Goal: Transaction & Acquisition: Purchase product/service

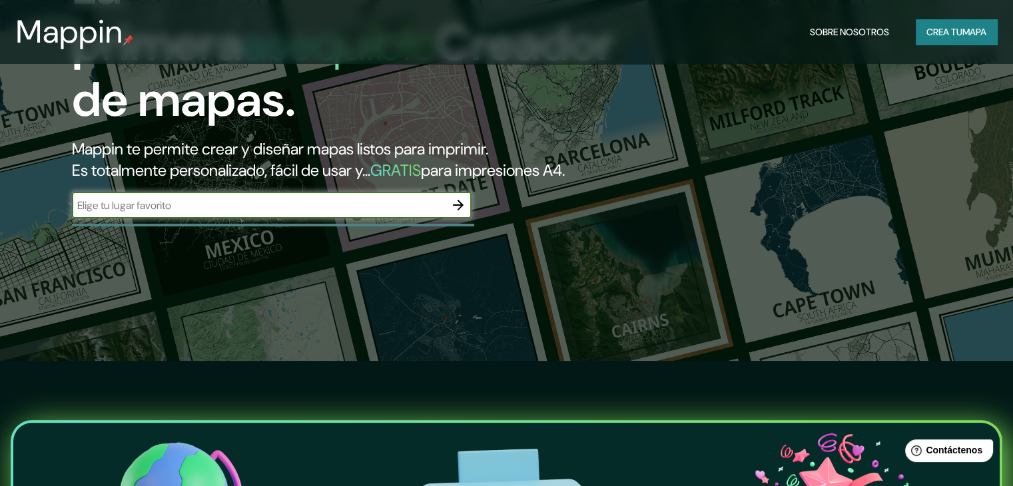
scroll to position [133, 0]
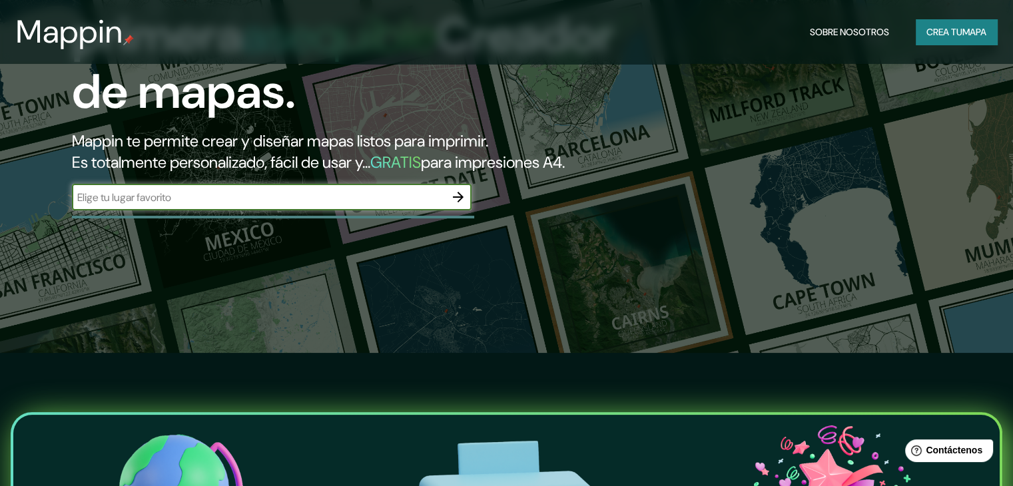
click at [337, 205] on input "text" at bounding box center [258, 197] width 373 height 15
type input "grazalema"
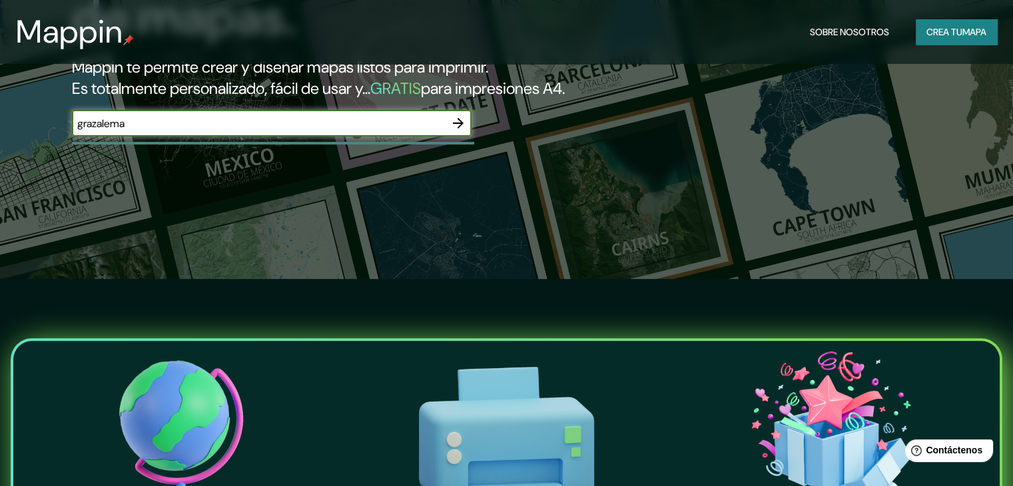
scroll to position [200, 0]
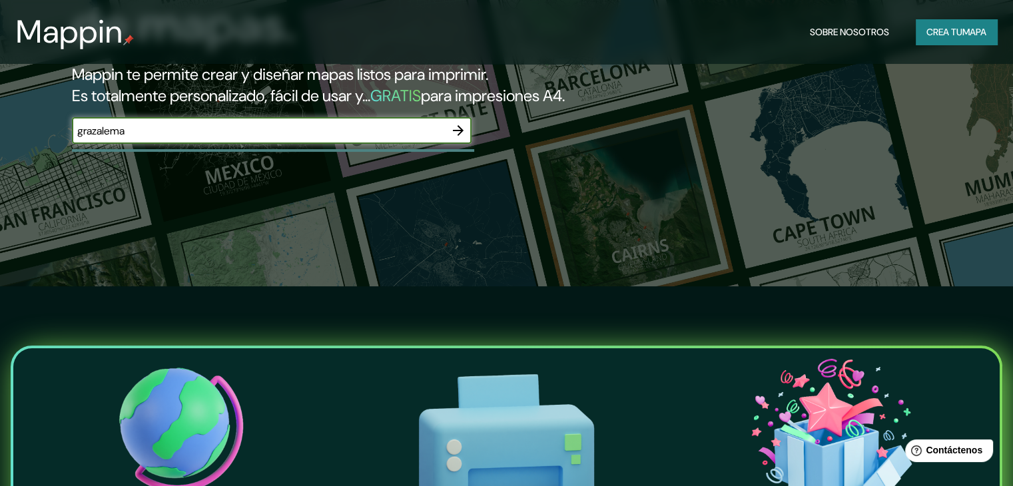
click at [460, 136] on icon "button" at bounding box center [458, 130] width 11 height 11
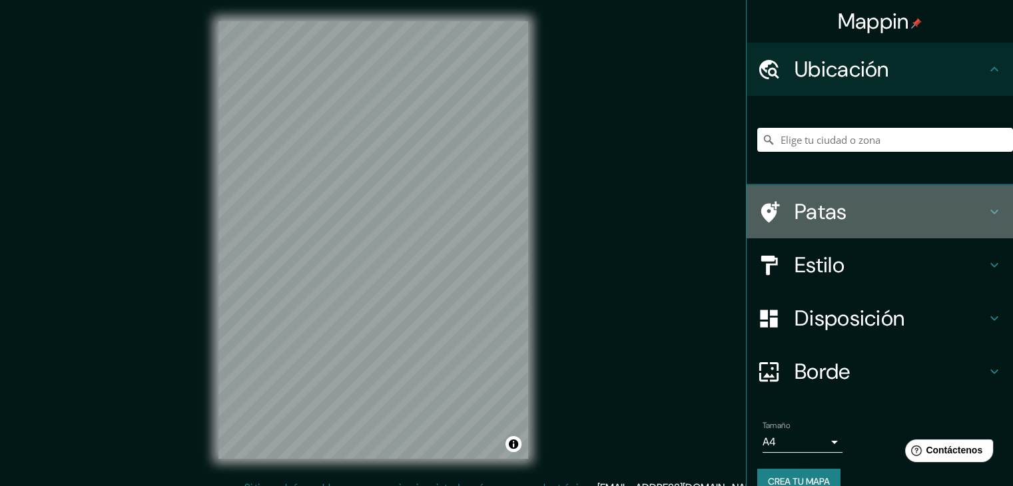
click at [948, 204] on h4 "Patas" at bounding box center [890, 211] width 192 height 27
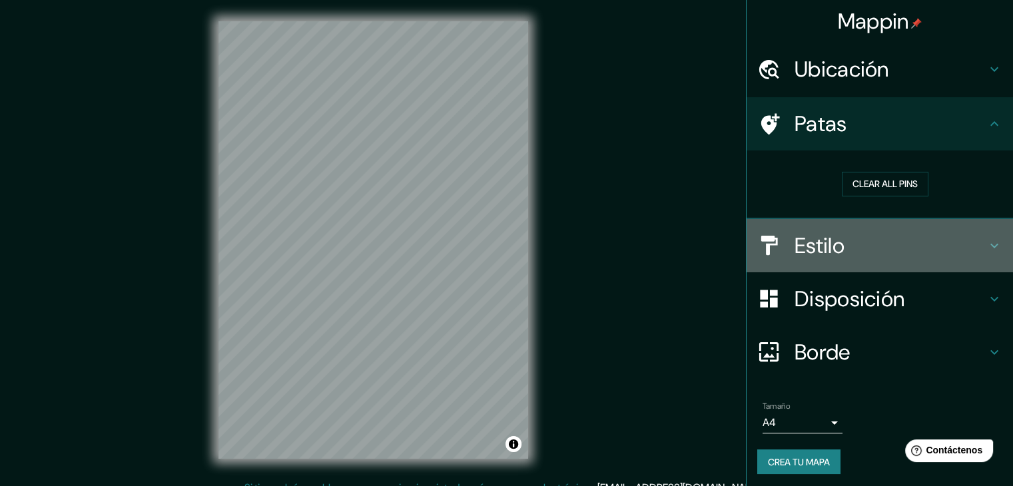
click at [986, 242] on icon at bounding box center [994, 246] width 16 height 16
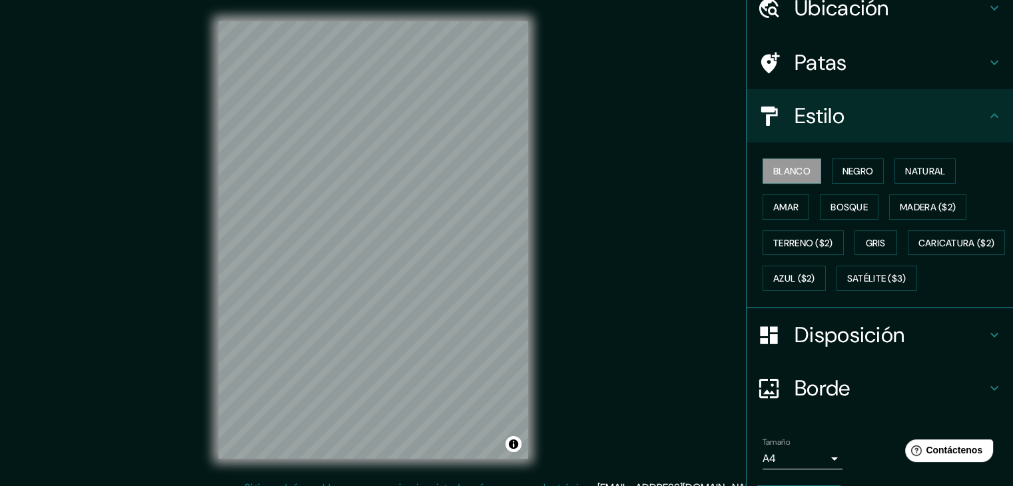
scroll to position [67, 0]
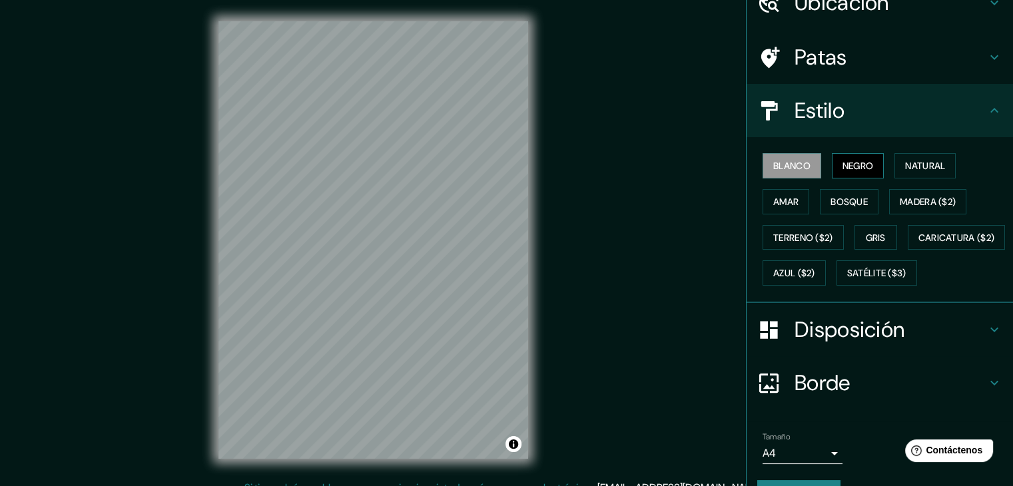
click at [868, 168] on button "Negro" at bounding box center [858, 165] width 53 height 25
click at [905, 161] on font "Natural" at bounding box center [925, 166] width 40 height 12
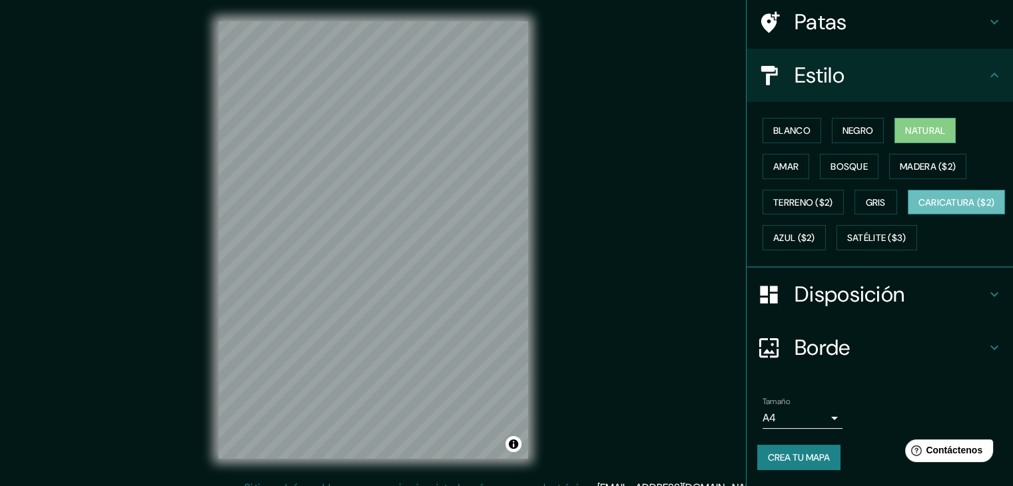
scroll to position [135, 0]
click at [908, 195] on button "Caricatura ($2)" at bounding box center [957, 202] width 98 height 25
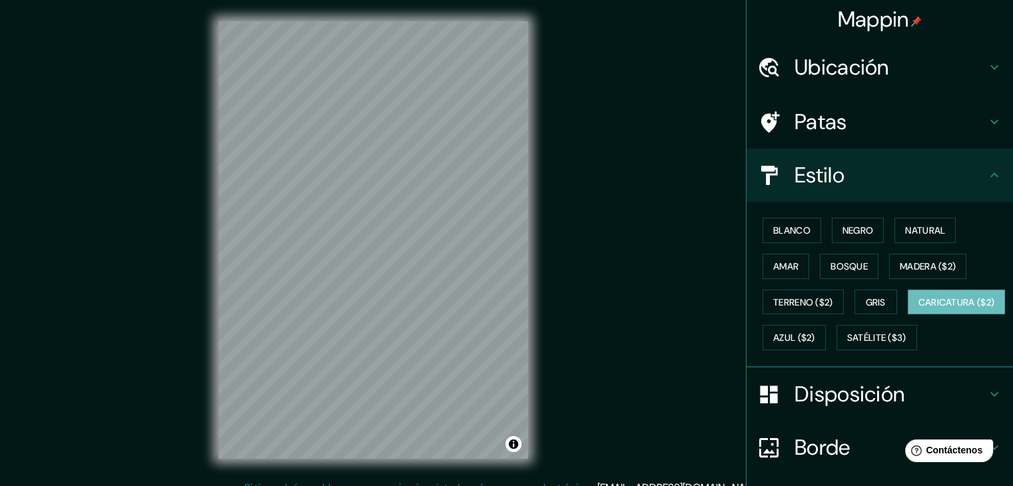
scroll to position [0, 0]
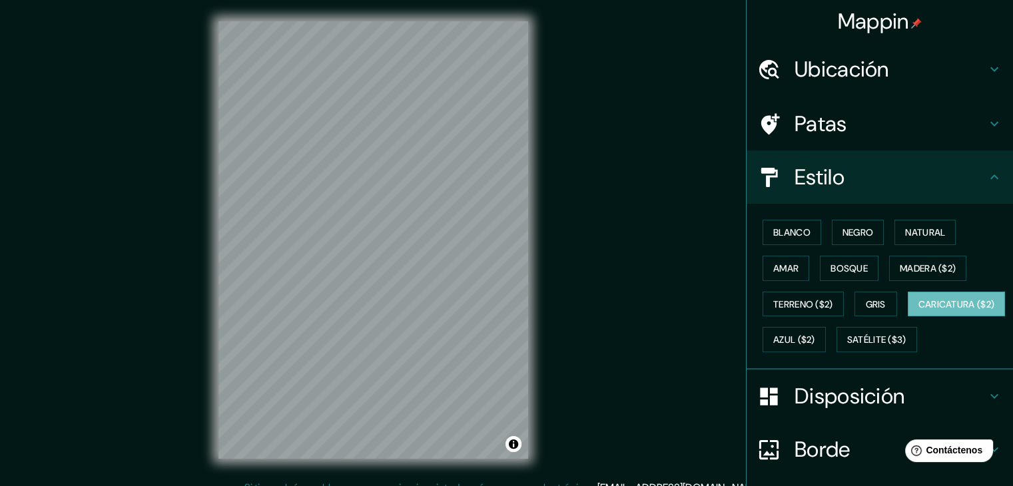
click at [986, 62] on icon at bounding box center [994, 69] width 16 height 16
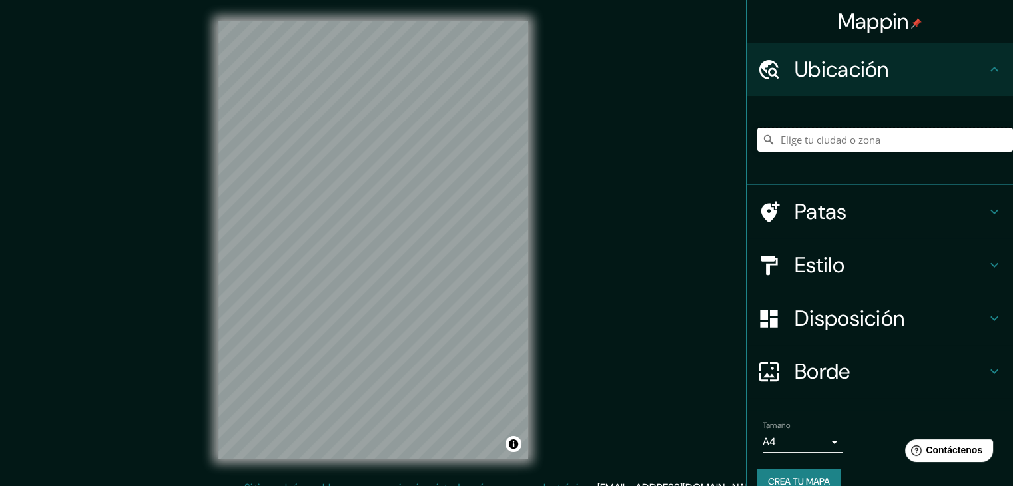
click at [816, 134] on input "Elige tu ciudad o zona" at bounding box center [885, 140] width 256 height 24
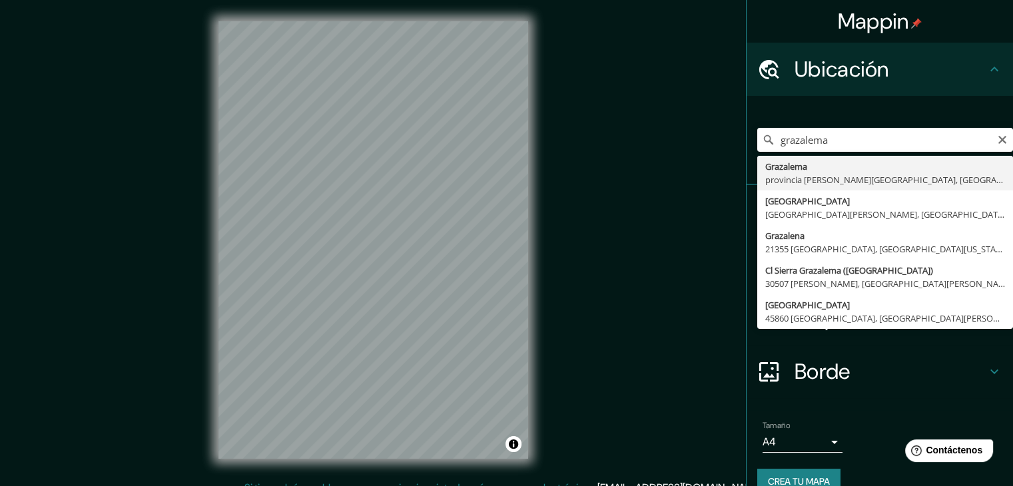
type input "[GEOGRAPHIC_DATA], [GEOGRAPHIC_DATA][PERSON_NAME], [GEOGRAPHIC_DATA]"
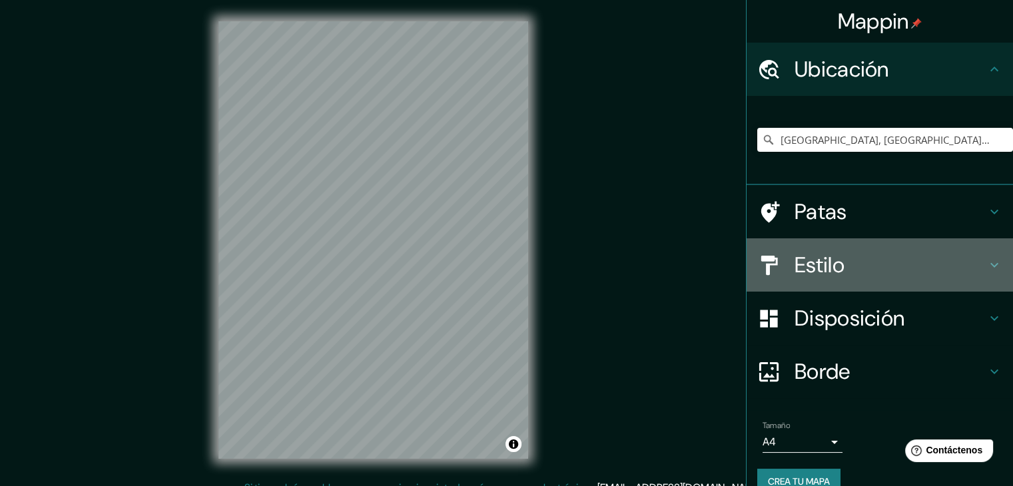
click at [986, 267] on icon at bounding box center [994, 265] width 16 height 16
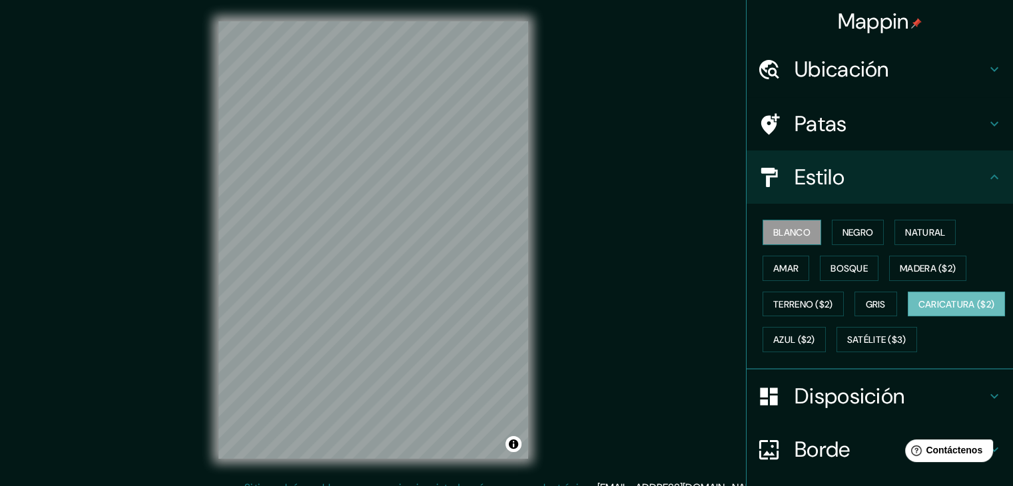
click at [762, 224] on button "Blanco" at bounding box center [791, 232] width 59 height 25
click at [853, 230] on font "Negro" at bounding box center [857, 232] width 31 height 12
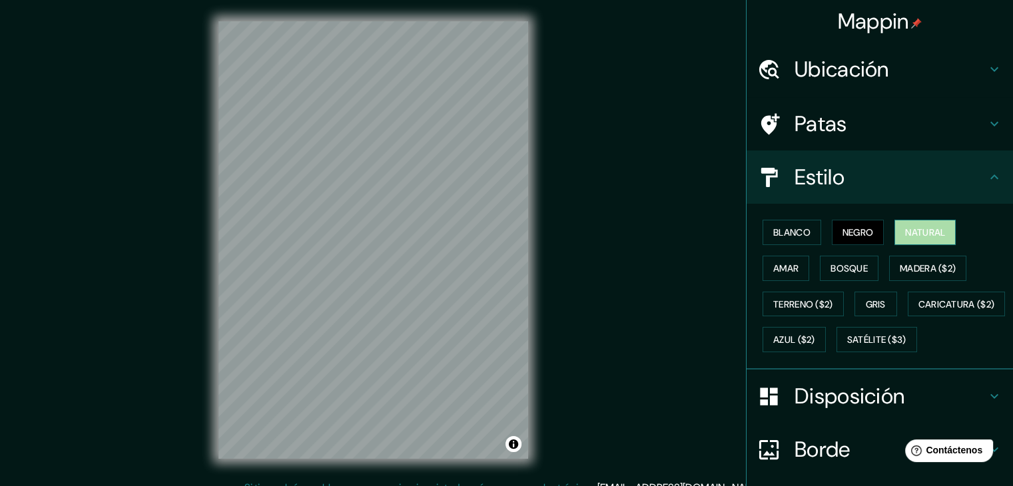
click at [919, 226] on font "Natural" at bounding box center [925, 232] width 40 height 12
click at [773, 274] on font "Amar" at bounding box center [785, 268] width 25 height 17
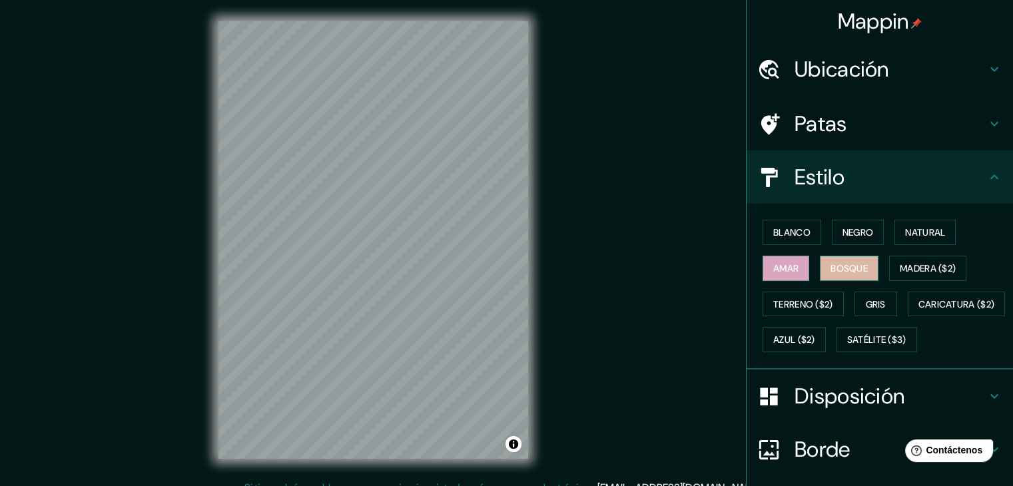
click at [820, 265] on button "Bosque" at bounding box center [849, 268] width 59 height 25
click at [762, 224] on button "Blanco" at bounding box center [791, 232] width 59 height 25
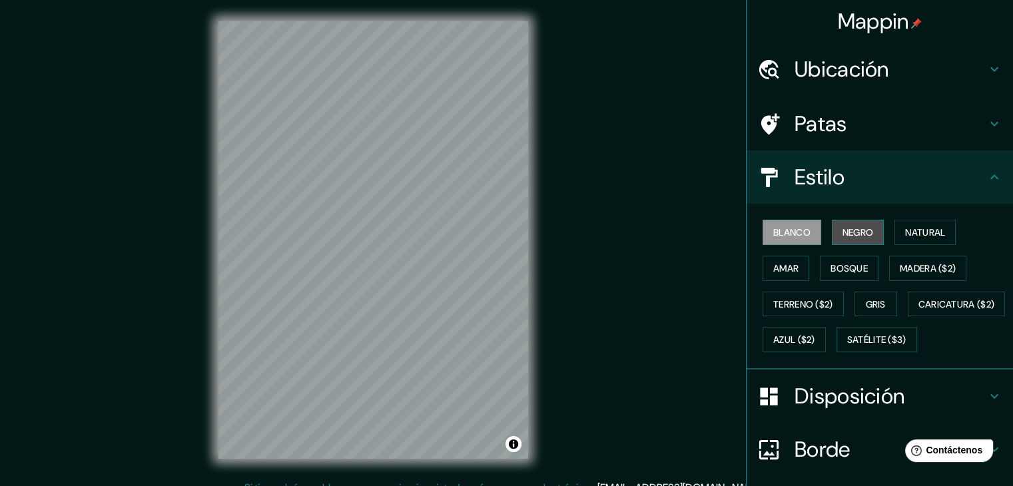
click at [858, 238] on font "Negro" at bounding box center [857, 232] width 31 height 17
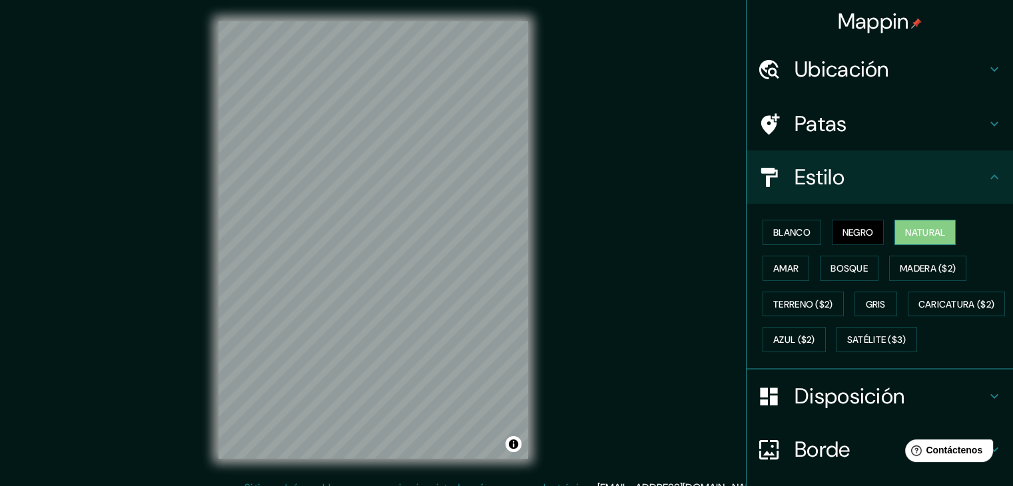
click at [921, 237] on font "Natural" at bounding box center [925, 232] width 40 height 12
click at [773, 268] on font "Amar" at bounding box center [785, 268] width 25 height 12
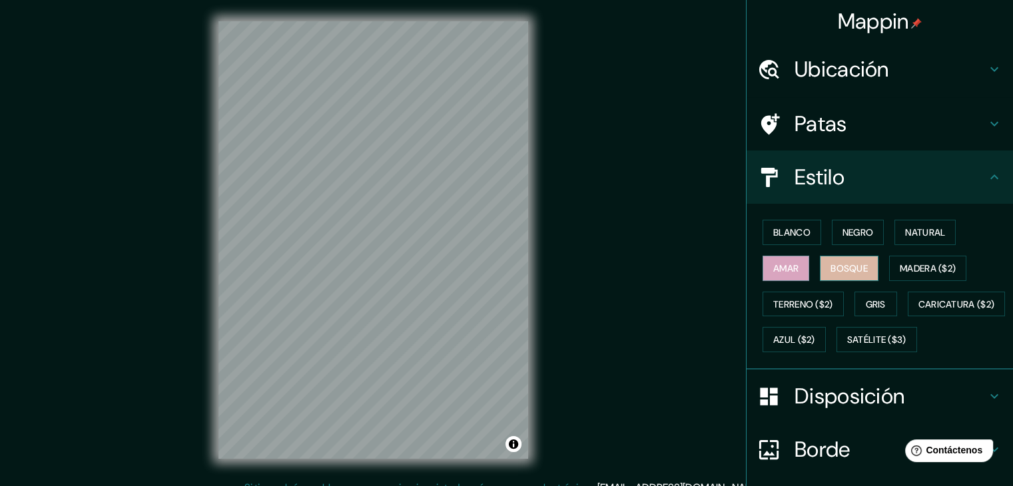
click at [856, 266] on font "Bosque" at bounding box center [848, 268] width 37 height 12
click at [831, 296] on button "Terreno ($2)" at bounding box center [802, 304] width 81 height 25
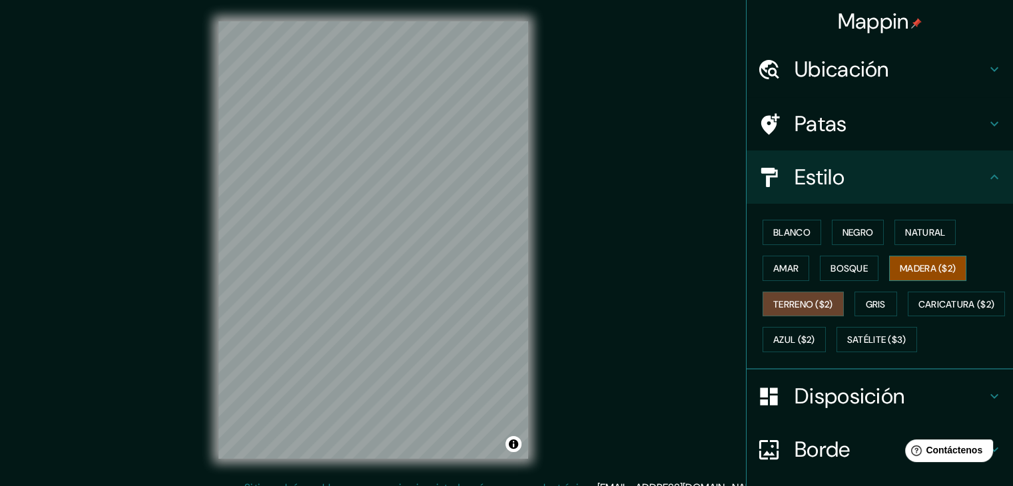
click at [925, 272] on font "Madera ($2)" at bounding box center [928, 268] width 56 height 12
click at [782, 266] on font "Amar" at bounding box center [785, 268] width 25 height 12
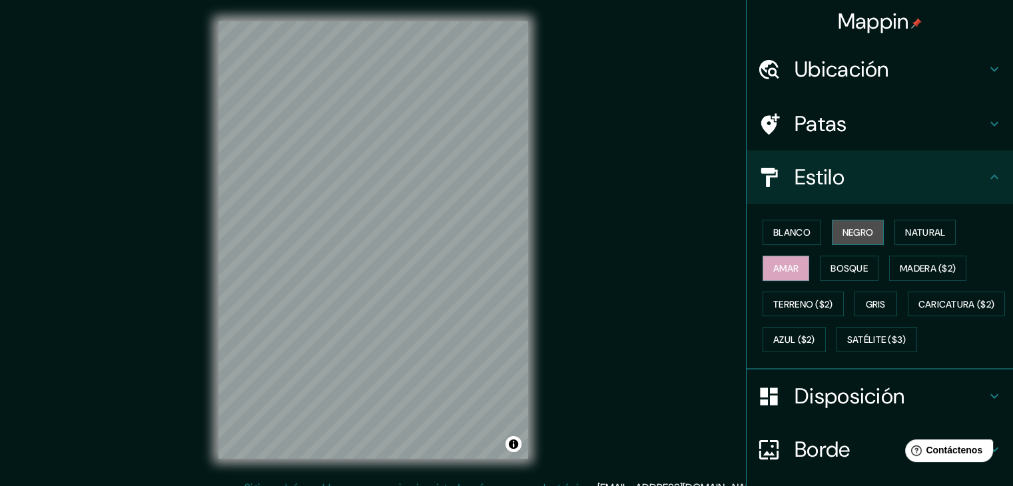
click at [845, 234] on font "Negro" at bounding box center [857, 232] width 31 height 12
click at [796, 233] on font "Blanco" at bounding box center [791, 232] width 37 height 12
